Goal: Check status: Check status

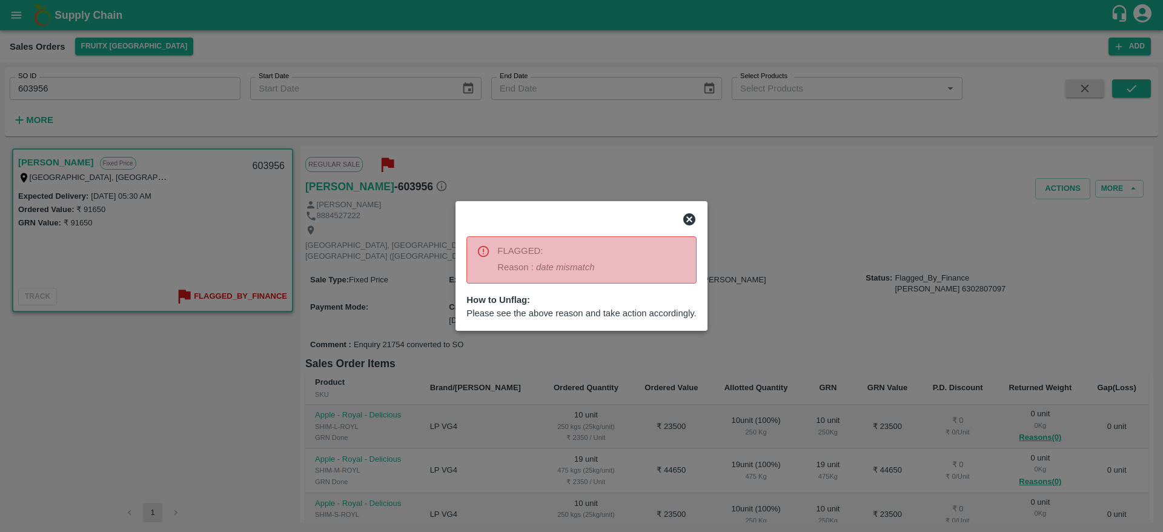
scroll to position [65, 0]
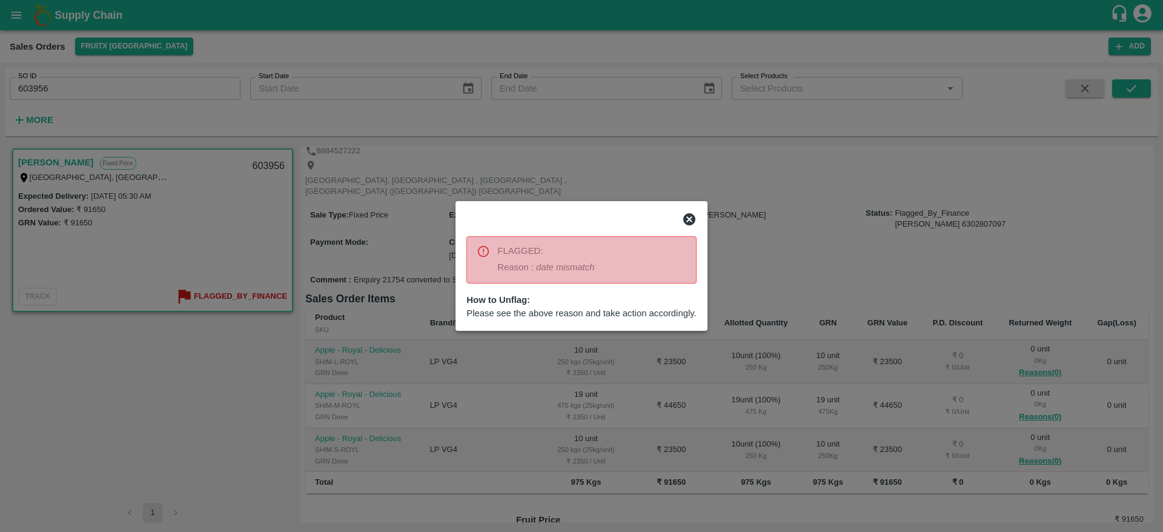
click at [694, 218] on icon at bounding box center [689, 219] width 12 height 12
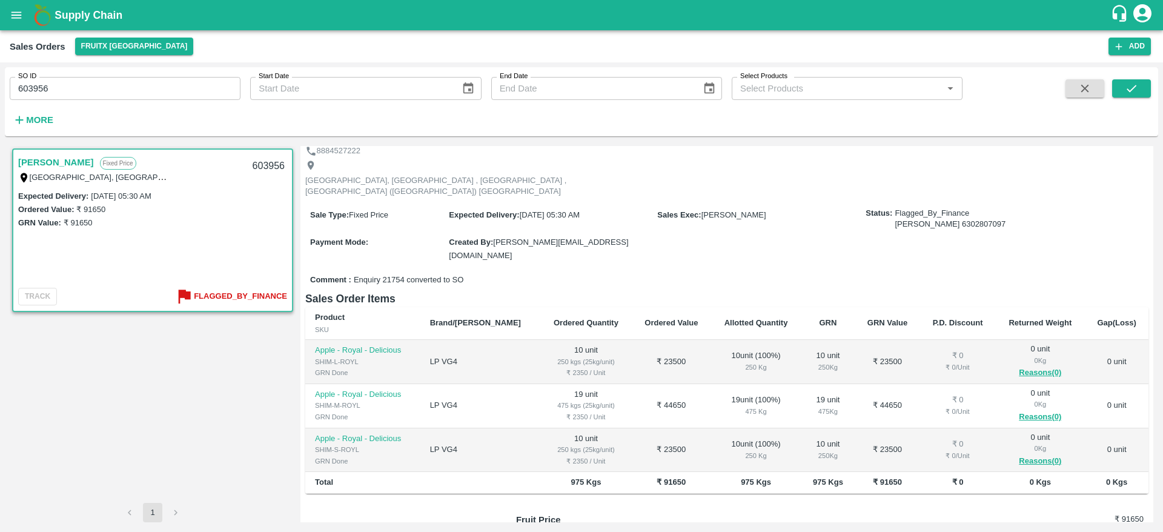
click at [65, 90] on input "603956" at bounding box center [125, 88] width 231 height 23
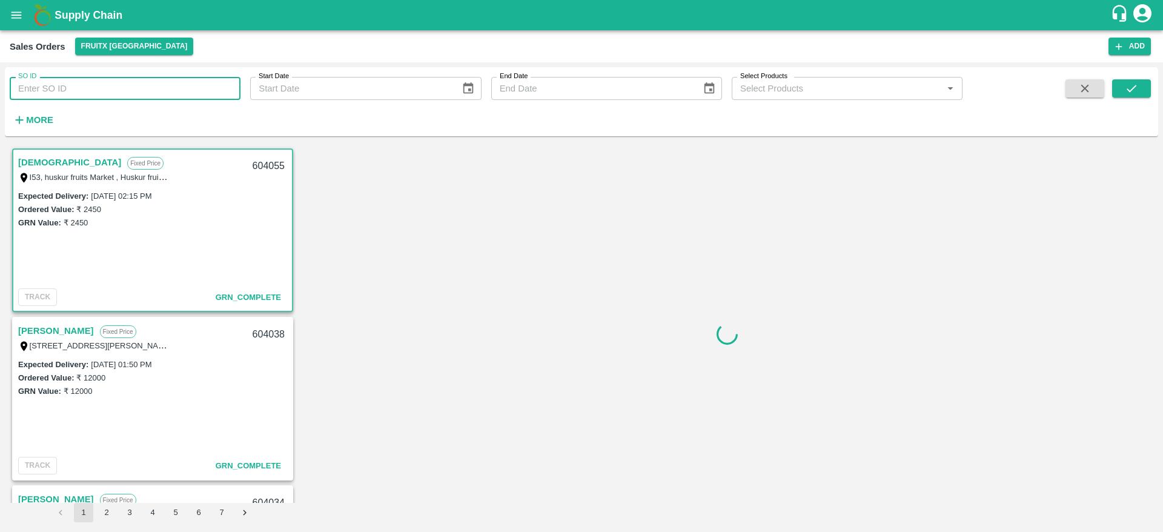
click at [91, 93] on input "SO ID" at bounding box center [125, 88] width 231 height 23
paste input "603956"
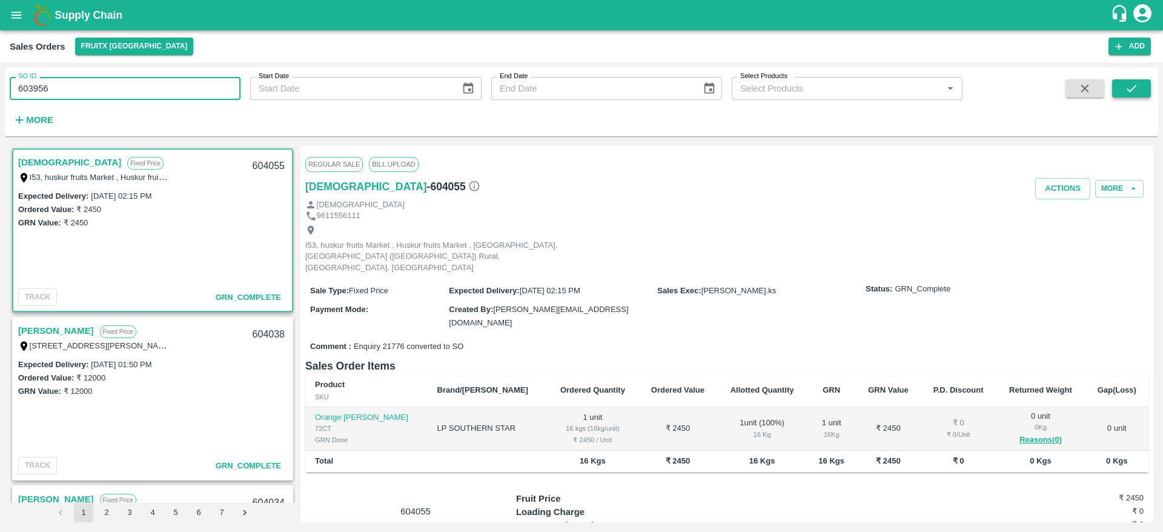
type input "603956"
click at [1124, 84] on button "submit" at bounding box center [1131, 88] width 39 height 18
click at [93, 82] on input "603956" at bounding box center [125, 88] width 231 height 23
click at [1139, 82] on button "submit" at bounding box center [1131, 88] width 39 height 18
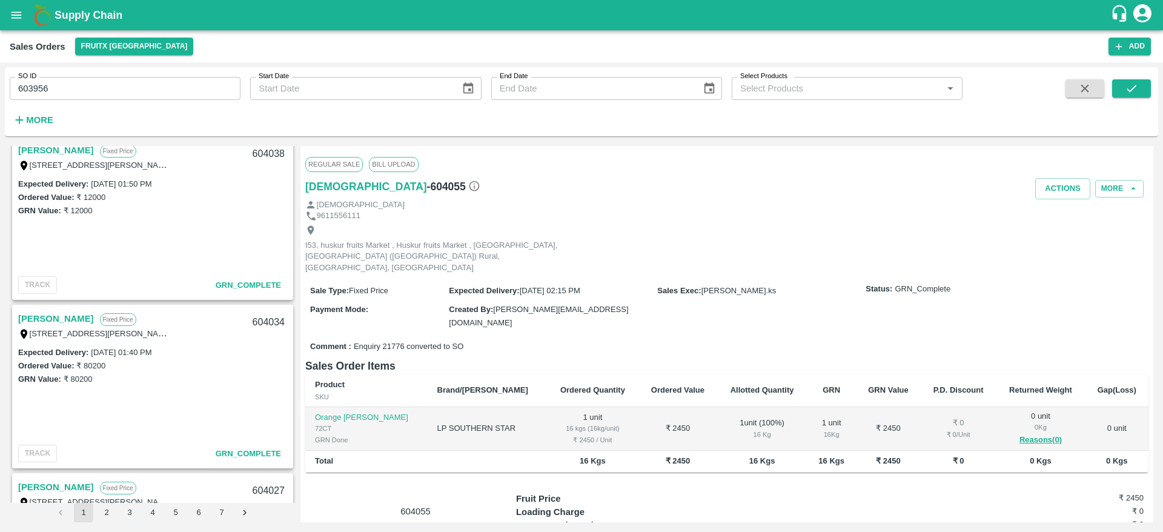
scroll to position [0, 0]
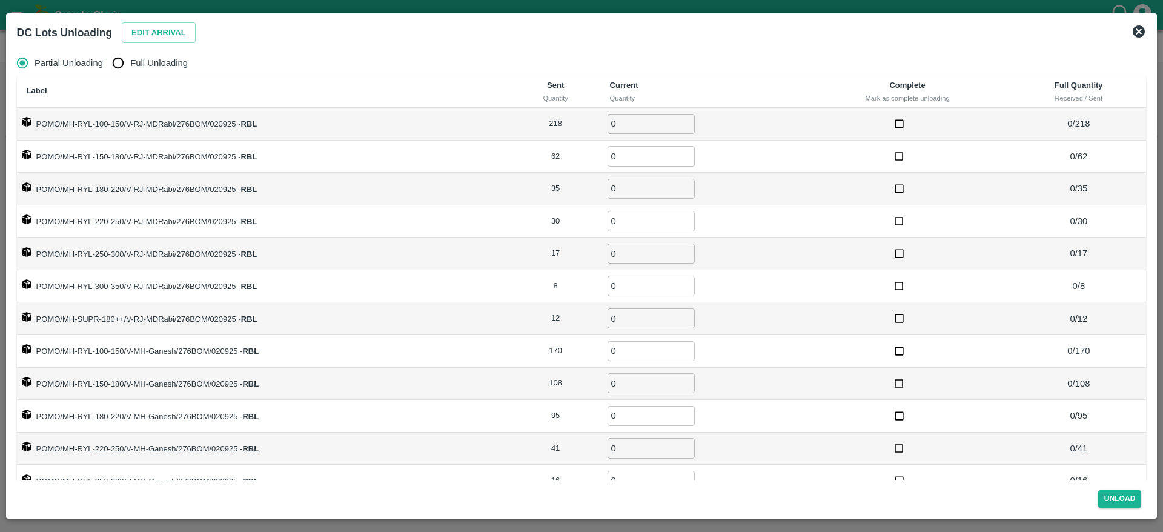
click at [1133, 30] on icon at bounding box center [1139, 31] width 12 height 12
